Goal: Task Accomplishment & Management: Use online tool/utility

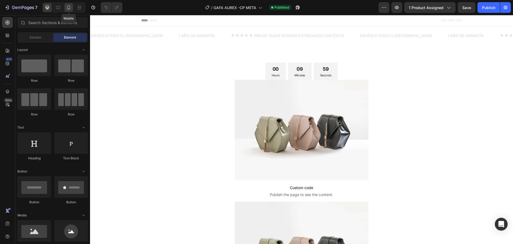
click at [68, 7] on icon at bounding box center [68, 7] width 5 height 5
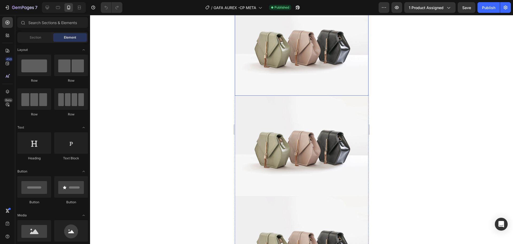
scroll to position [160, 0]
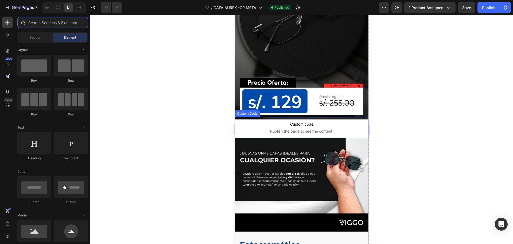
click at [48, 25] on input "text" at bounding box center [52, 22] width 71 height 11
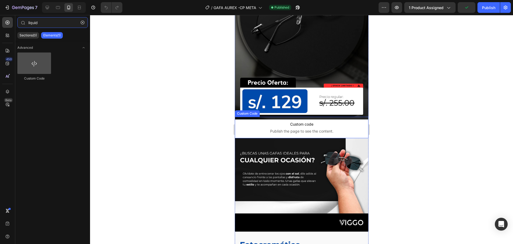
type input "liquid"
click at [29, 63] on div at bounding box center [34, 62] width 34 height 21
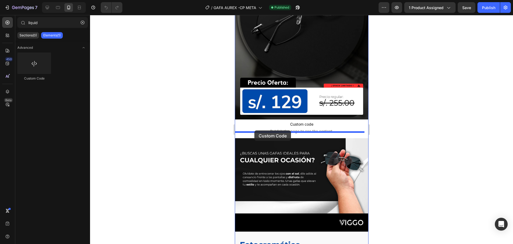
drag, startPoint x: 264, startPoint y: 79, endPoint x: 254, endPoint y: 130, distance: 52.5
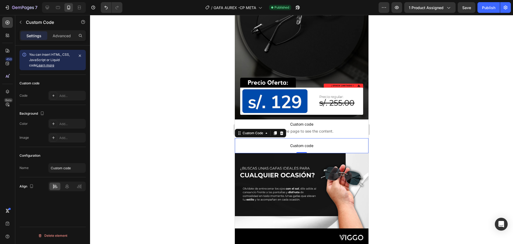
click at [385, 166] on div at bounding box center [301, 129] width 423 height 229
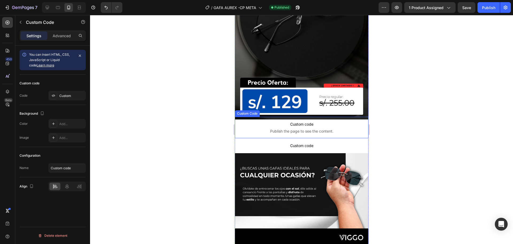
click at [319, 121] on span "Custom code" at bounding box center [302, 124] width 134 height 6
click at [316, 128] on span "Publish the page to see the content." at bounding box center [302, 130] width 134 height 5
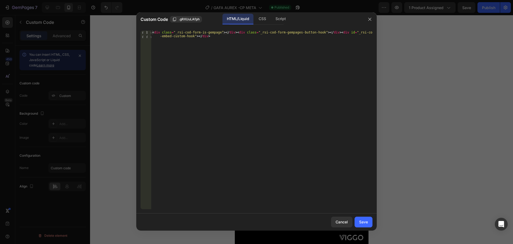
type textarea "<div class="_rsi-cod-form-is-gempage"></div><div class="_rsi-cod-form-gempages-…"
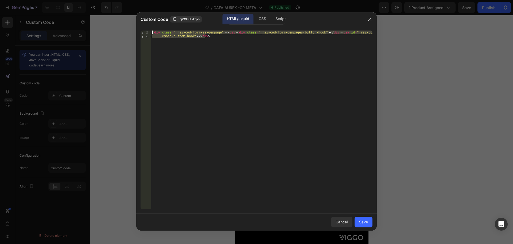
drag, startPoint x: 223, startPoint y: 37, endPoint x: 121, endPoint y: 24, distance: 102.2
click at [121, 24] on div "Custom Code .gRXUuLAfph HTML/Liquid CSS Script <div class="_rsi-cod-form-is-gem…" at bounding box center [256, 122] width 513 height 244
click at [363, 222] on div "Save" at bounding box center [363, 222] width 9 height 6
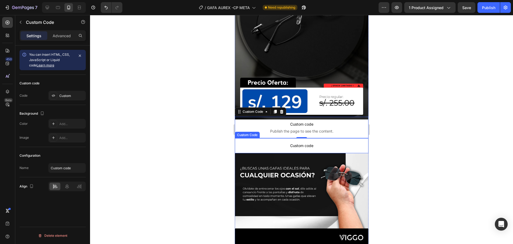
click at [318, 142] on span "Custom code" at bounding box center [302, 145] width 134 height 6
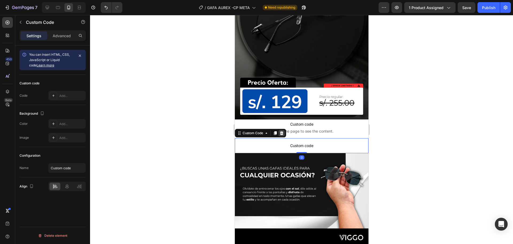
drag, startPoint x: 282, startPoint y: 126, endPoint x: 284, endPoint y: 127, distance: 2.7
click at [282, 131] on icon at bounding box center [281, 133] width 3 height 4
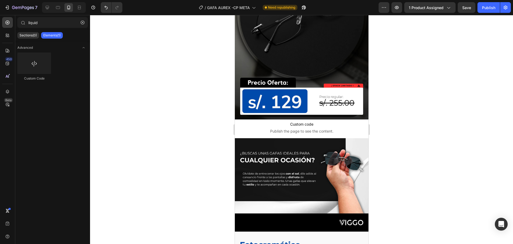
click at [375, 77] on div at bounding box center [301, 129] width 423 height 229
click at [471, 7] on span "Save" at bounding box center [467, 7] width 9 height 5
click at [493, 11] on button "Publish" at bounding box center [489, 7] width 22 height 11
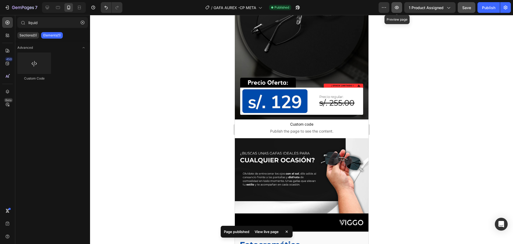
click at [400, 6] on icon "button" at bounding box center [396, 7] width 5 height 5
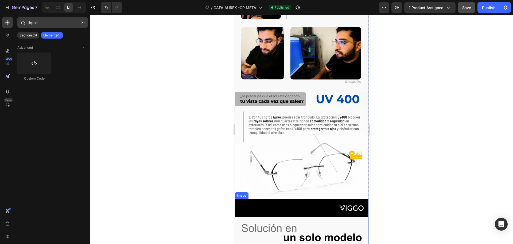
scroll to position [508, 0]
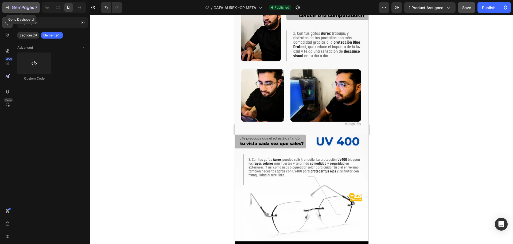
click at [9, 6] on icon "button" at bounding box center [7, 7] width 5 height 5
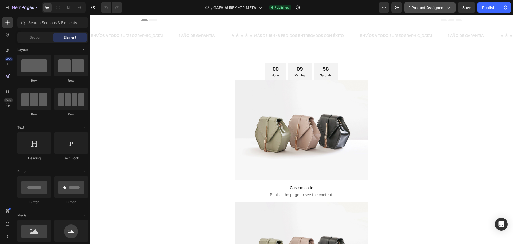
click at [436, 9] on span "1 product assigned" at bounding box center [426, 8] width 35 height 6
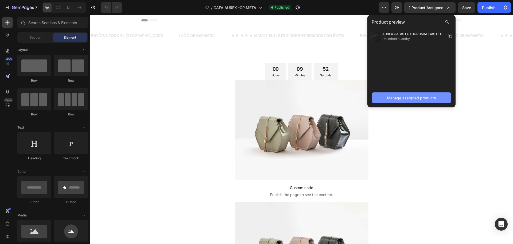
click at [417, 101] on button "Manage assigned products" at bounding box center [412, 97] width 80 height 11
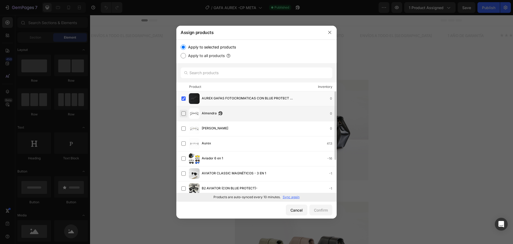
click at [186, 113] on label at bounding box center [184, 113] width 4 height 4
click at [249, 107] on div "Almendra 0" at bounding box center [257, 113] width 160 height 15
click at [325, 211] on div "Confirm" at bounding box center [321, 210] width 14 height 6
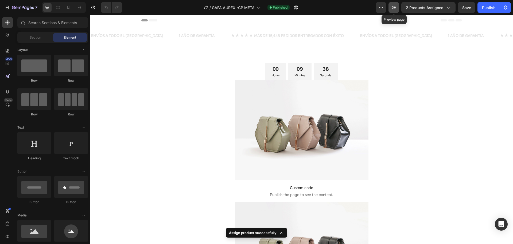
click at [393, 6] on icon "button" at bounding box center [394, 7] width 5 height 5
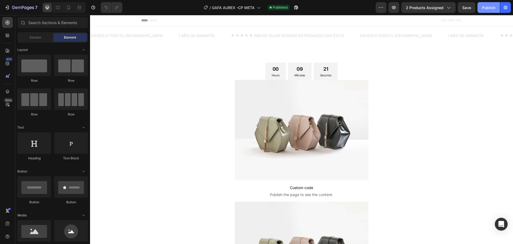
click at [488, 6] on div "Publish" at bounding box center [488, 8] width 13 height 6
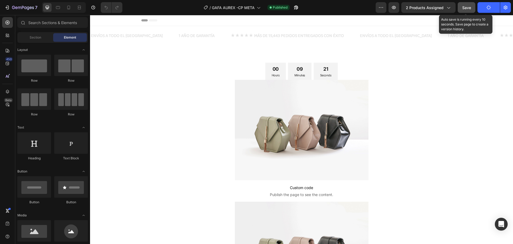
click at [472, 9] on span "Save" at bounding box center [467, 7] width 9 height 5
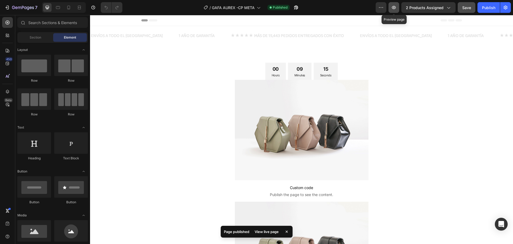
click at [396, 10] on icon "button" at bounding box center [394, 7] width 5 height 5
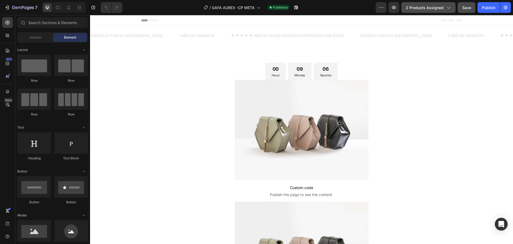
click at [423, 6] on span "2 products assigned" at bounding box center [425, 8] width 38 height 6
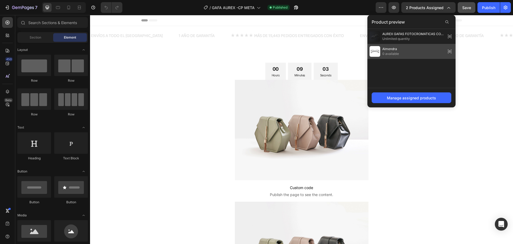
click at [377, 49] on img at bounding box center [375, 51] width 11 height 11
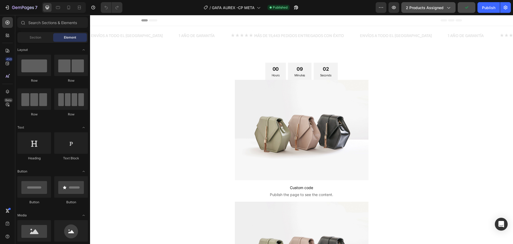
click at [435, 6] on span "2 products assigned" at bounding box center [425, 8] width 38 height 6
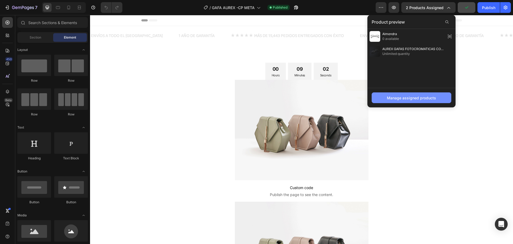
click at [409, 99] on div "Manage assigned products" at bounding box center [411, 98] width 49 height 6
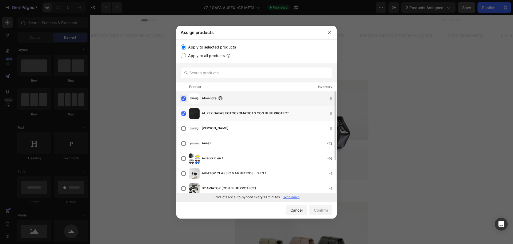
click at [184, 96] on label at bounding box center [184, 98] width 4 height 4
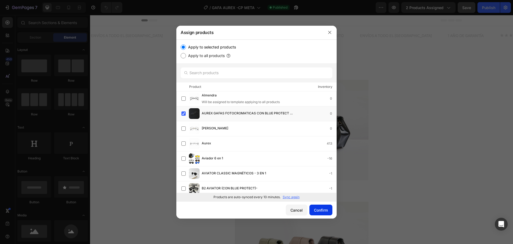
click at [328, 210] on div "Confirm" at bounding box center [321, 210] width 14 height 6
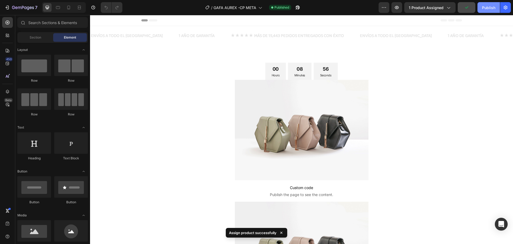
click at [487, 8] on div "Publish" at bounding box center [488, 8] width 13 height 6
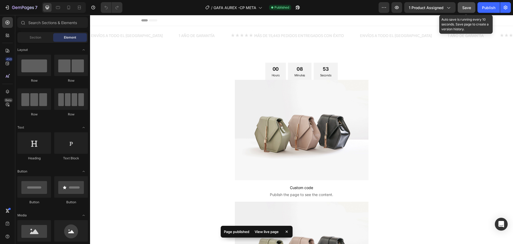
click at [467, 12] on button "Save" at bounding box center [467, 7] width 18 height 11
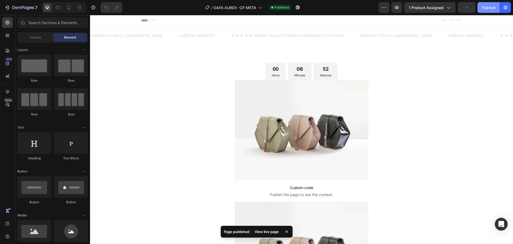
click at [495, 6] on div "Publish" at bounding box center [488, 8] width 13 height 6
click at [402, 7] on button "button" at bounding box center [397, 7] width 11 height 11
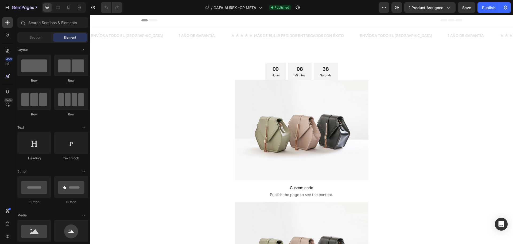
click at [424, 2] on div "7 Version history / GAFA AUREX -CP META Published Preview 1 product assigned Sa…" at bounding box center [256, 7] width 513 height 15
click at [427, 12] on button "1 product assigned" at bounding box center [430, 7] width 51 height 11
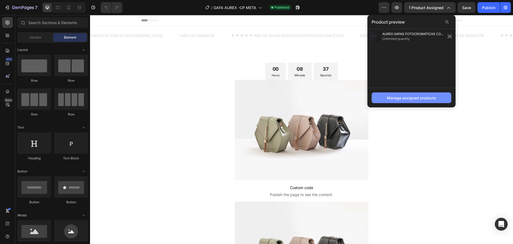
click at [421, 100] on div "Manage assigned products" at bounding box center [411, 98] width 49 height 6
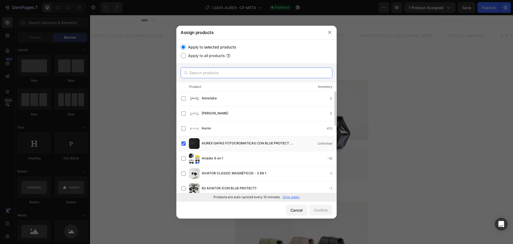
click at [226, 75] on input "text" at bounding box center [257, 72] width 152 height 11
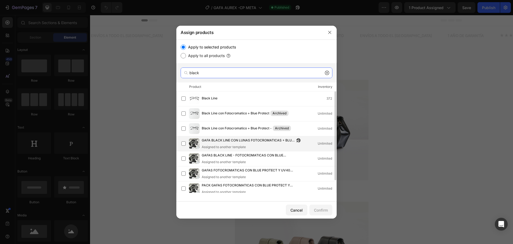
type input "black"
click at [189, 141] on div "GAFA BLACK LINE CON LUNAS FOTOCROMATICAS + BLUE PROTECT + UV400 + ACCESORIOS As…" at bounding box center [259, 143] width 155 height 12
click at [317, 207] on div "Confirm" at bounding box center [321, 210] width 14 height 6
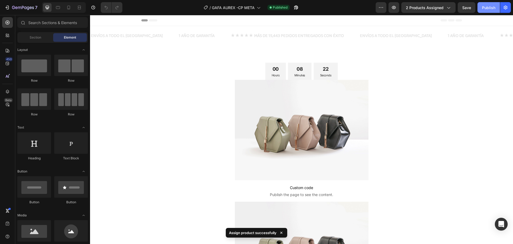
click at [486, 9] on div "Publish" at bounding box center [488, 8] width 13 height 6
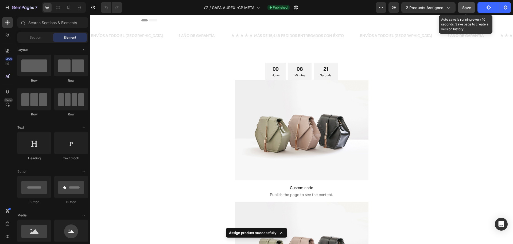
click at [472, 10] on button "Save" at bounding box center [467, 7] width 18 height 11
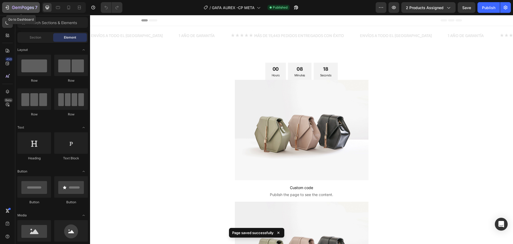
click at [12, 6] on div "7" at bounding box center [21, 7] width 33 height 6
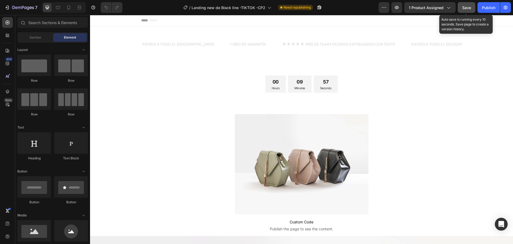
click at [470, 8] on span "Save" at bounding box center [467, 7] width 9 height 5
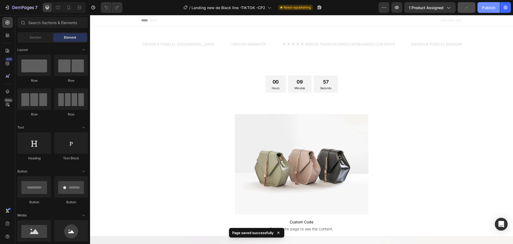
click at [486, 9] on div "Publish" at bounding box center [488, 8] width 13 height 6
click at [68, 7] on icon at bounding box center [68, 7] width 5 height 5
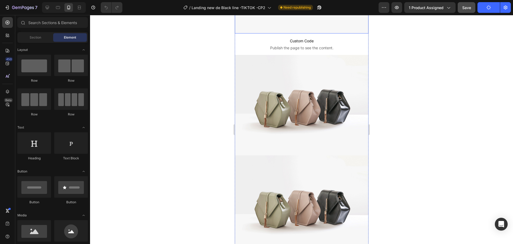
scroll to position [134, 0]
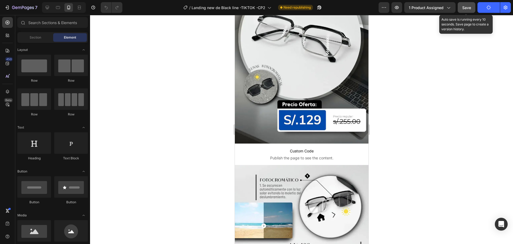
click at [467, 7] on span "Save" at bounding box center [467, 7] width 9 height 5
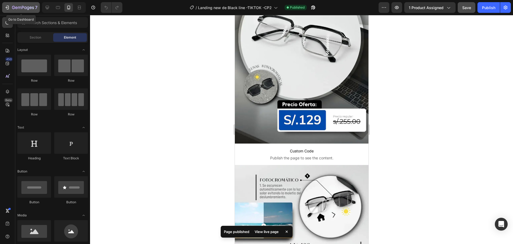
click at [16, 7] on icon "button" at bounding box center [16, 7] width 2 height 2
